Goal: Information Seeking & Learning: Learn about a topic

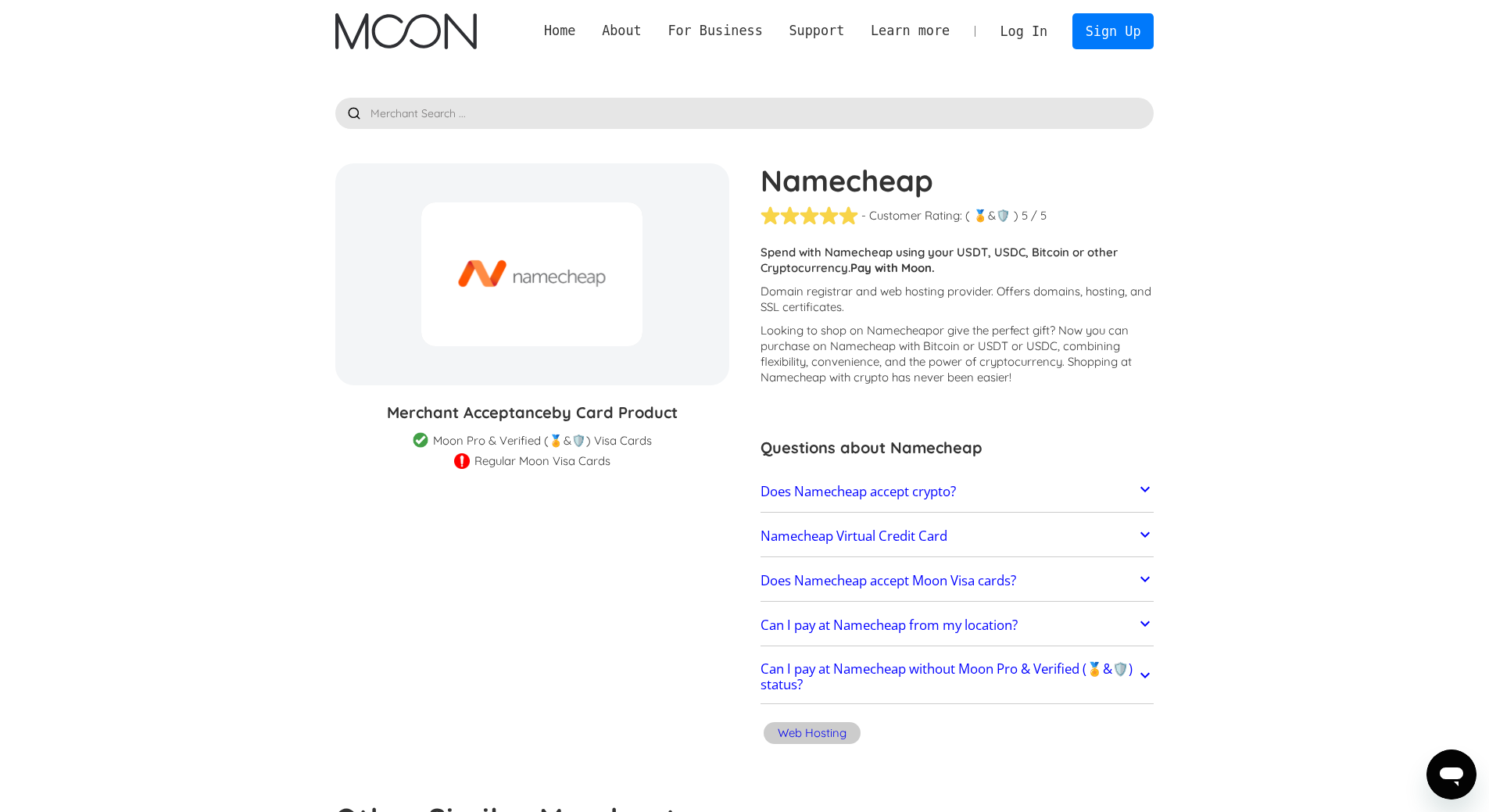
click at [458, 461] on img at bounding box center [461, 463] width 16 height 18
click at [998, 532] on link "Namecheap Virtual Credit Card" at bounding box center [958, 536] width 394 height 33
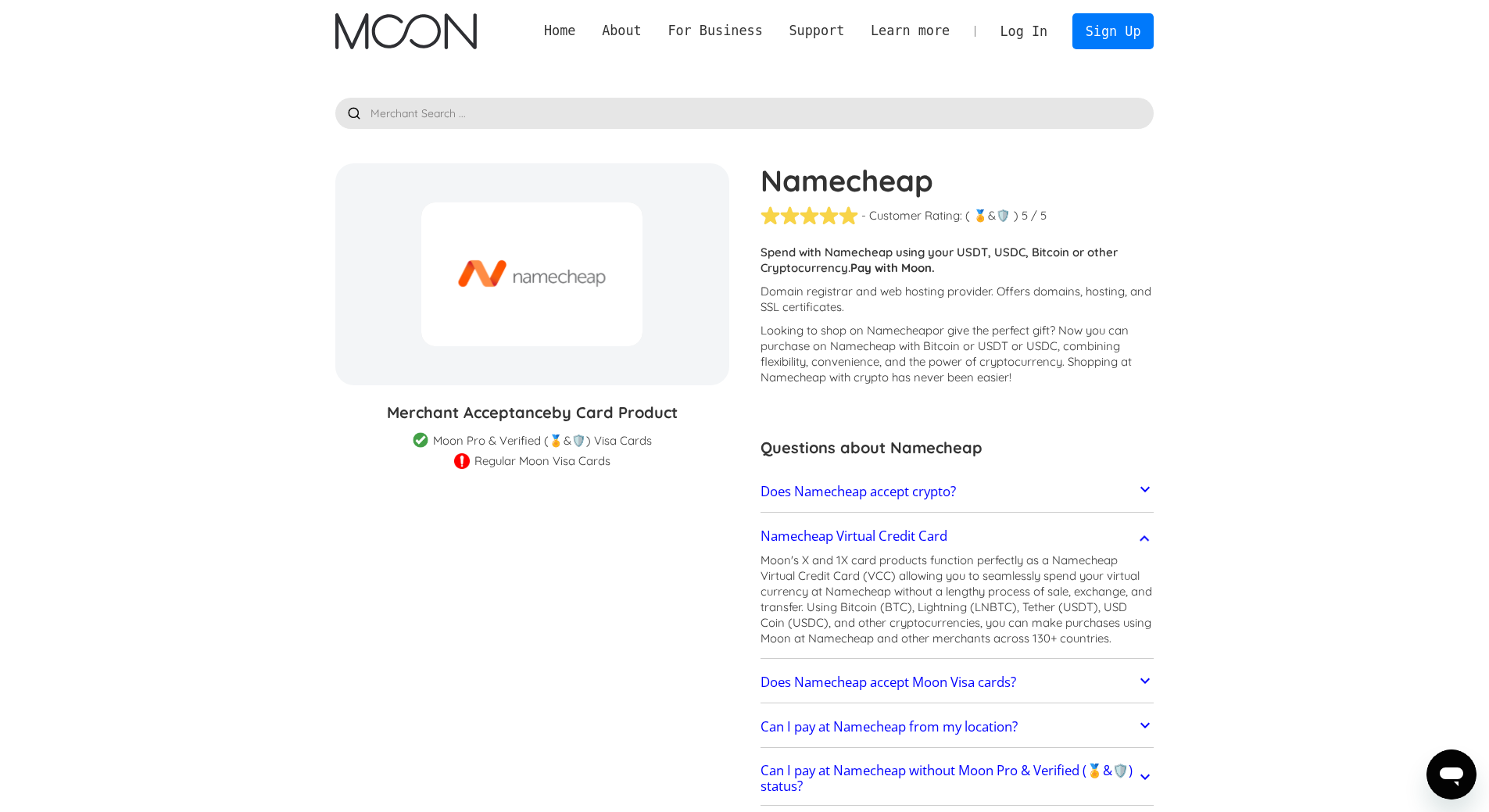
click at [998, 532] on link "Namecheap Virtual Credit Card" at bounding box center [958, 536] width 394 height 33
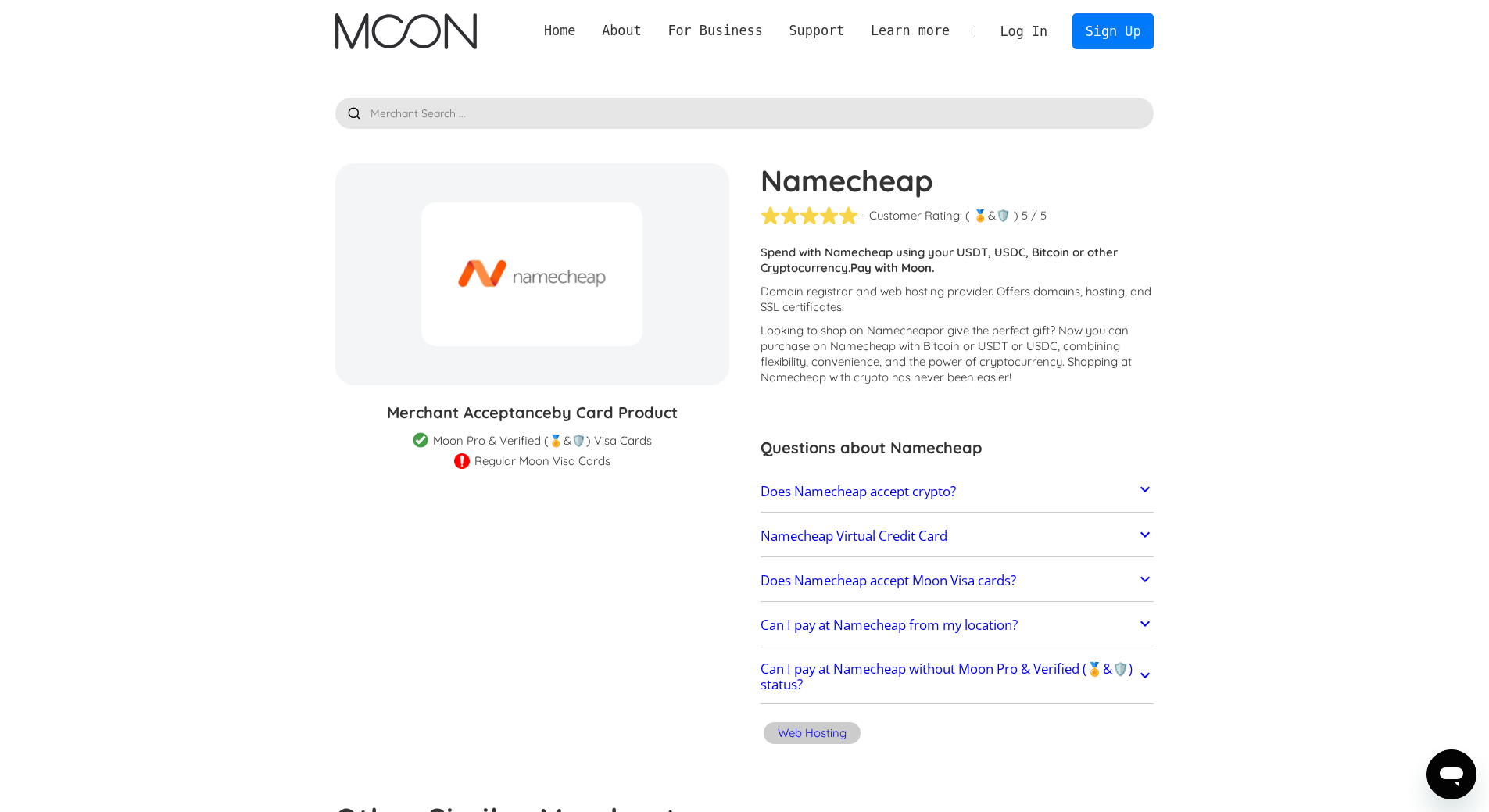
click at [589, 27] on link "Home" at bounding box center [559, 30] width 58 height 19
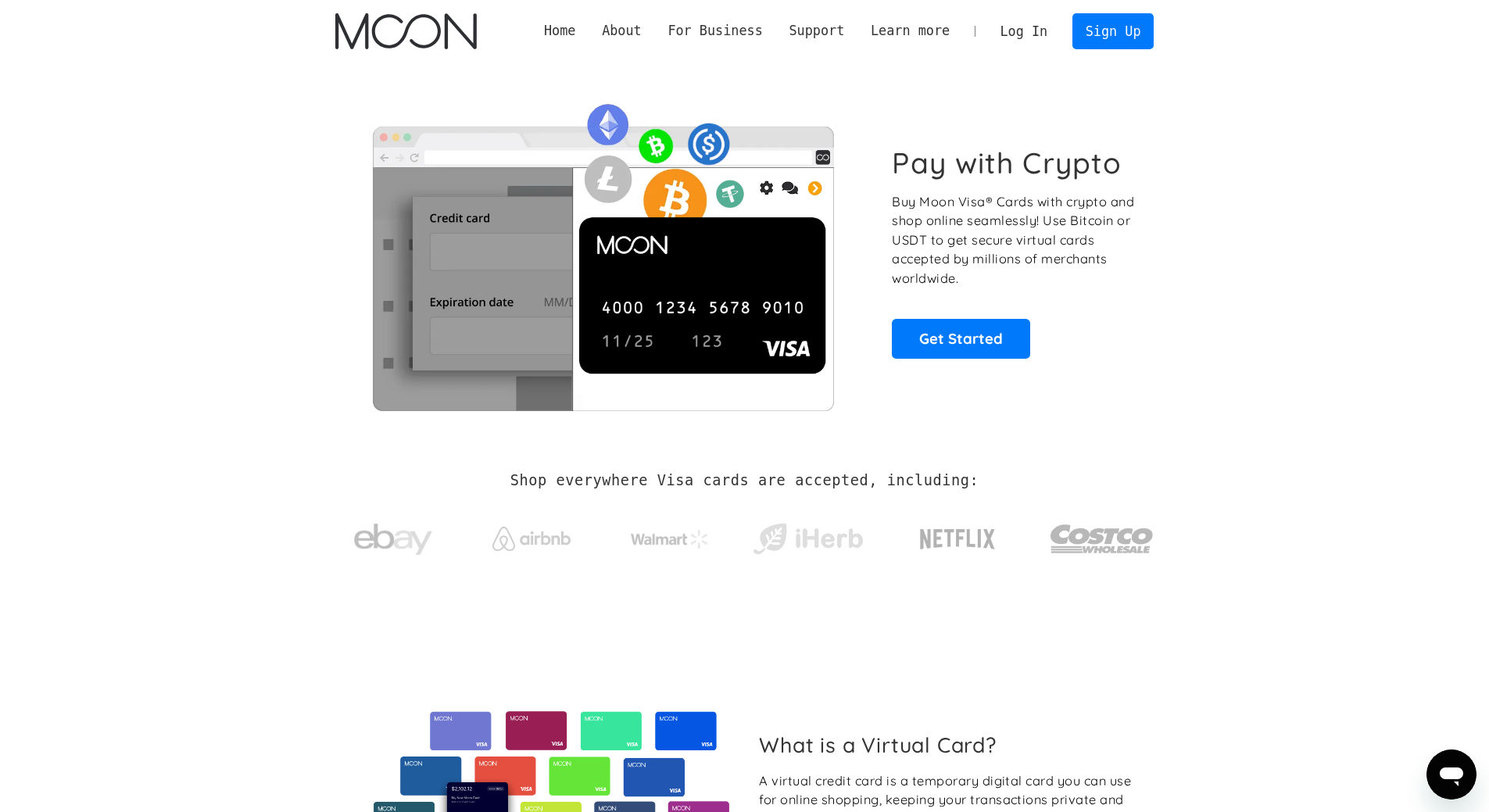
click at [199, 368] on section "Pay with Crypto Buy Moon Visa® Cards with crypto and shop online seamlessly! Us…" at bounding box center [744, 252] width 1489 height 379
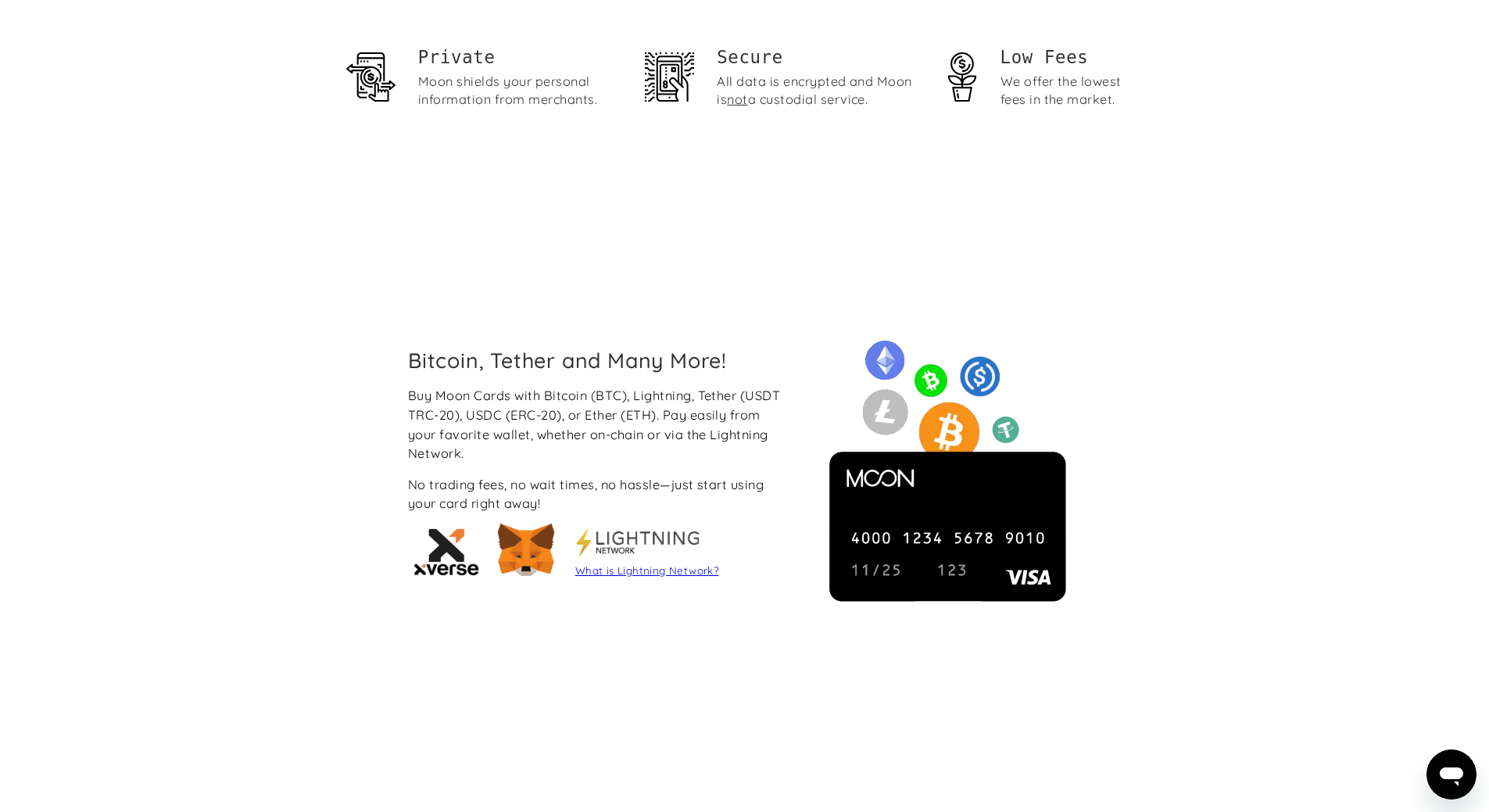
scroll to position [1407, 0]
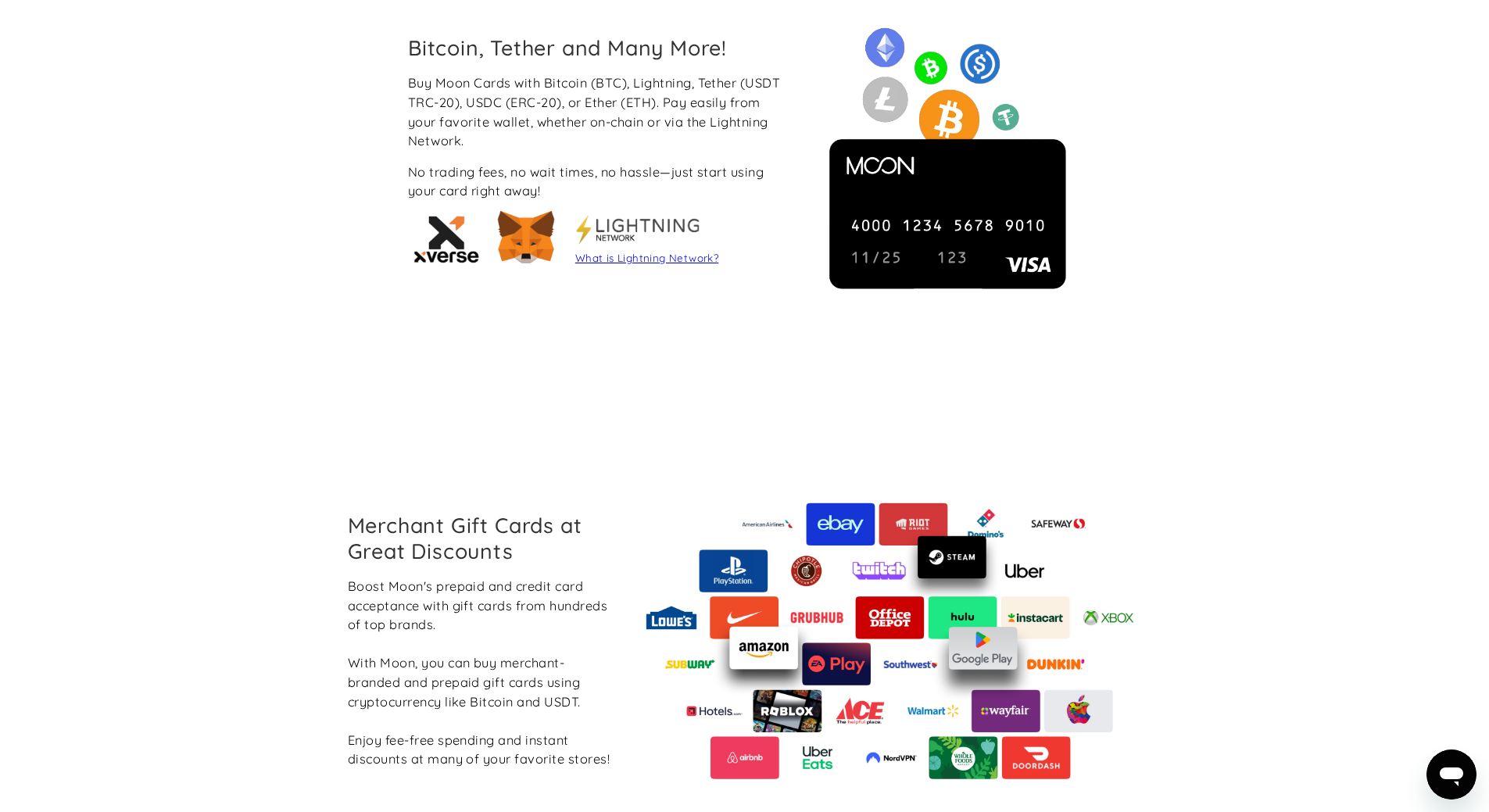
click at [472, 742] on div "[PERSON_NAME]'s prepaid and credit card acceptance with gift cards from hundred…" at bounding box center [480, 673] width 266 height 192
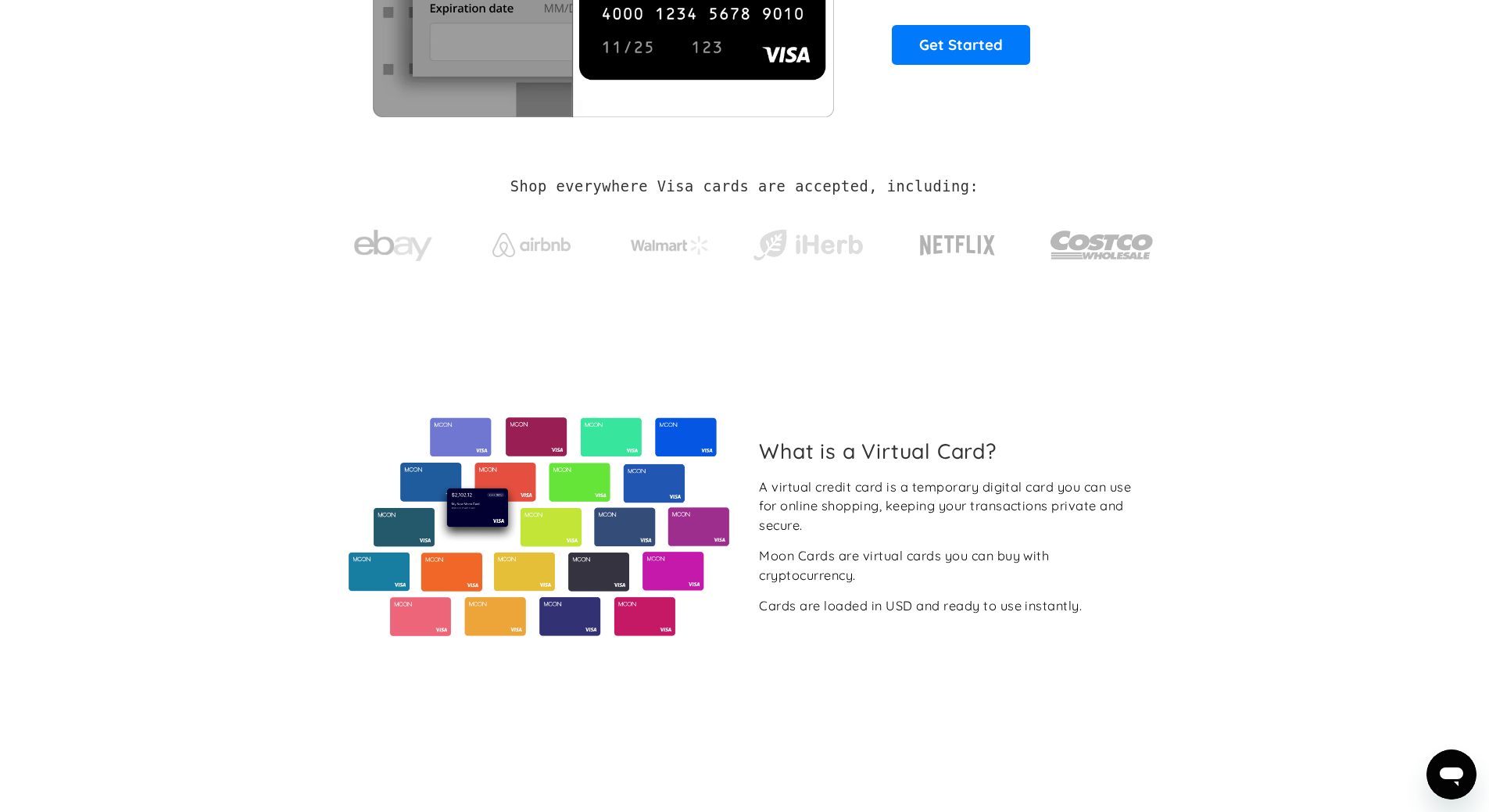
scroll to position [0, 0]
